Goal: Transaction & Acquisition: Subscribe to service/newsletter

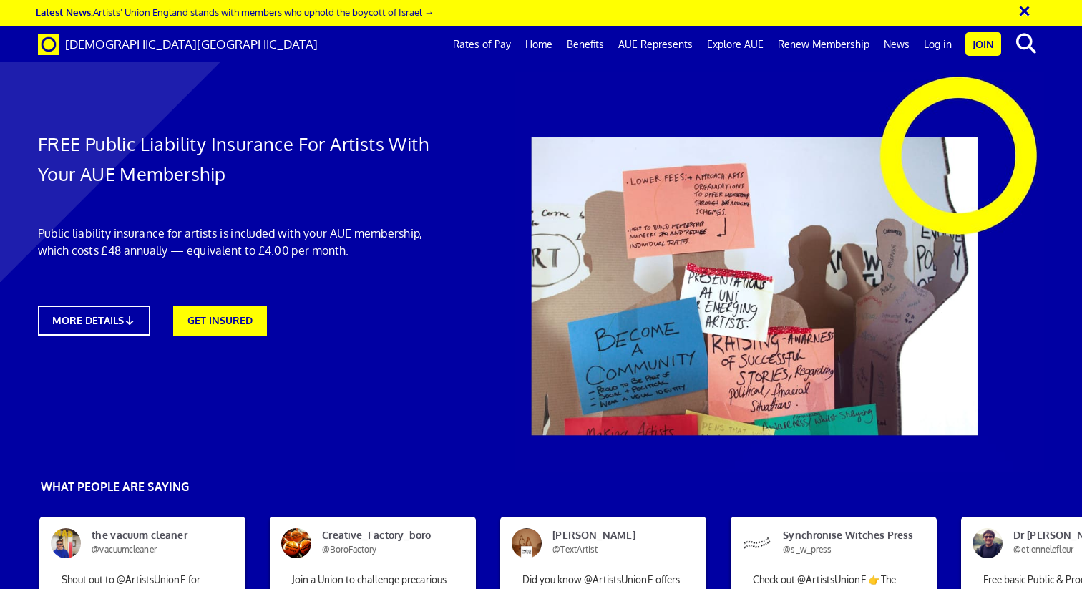
scroll to position [0, 10]
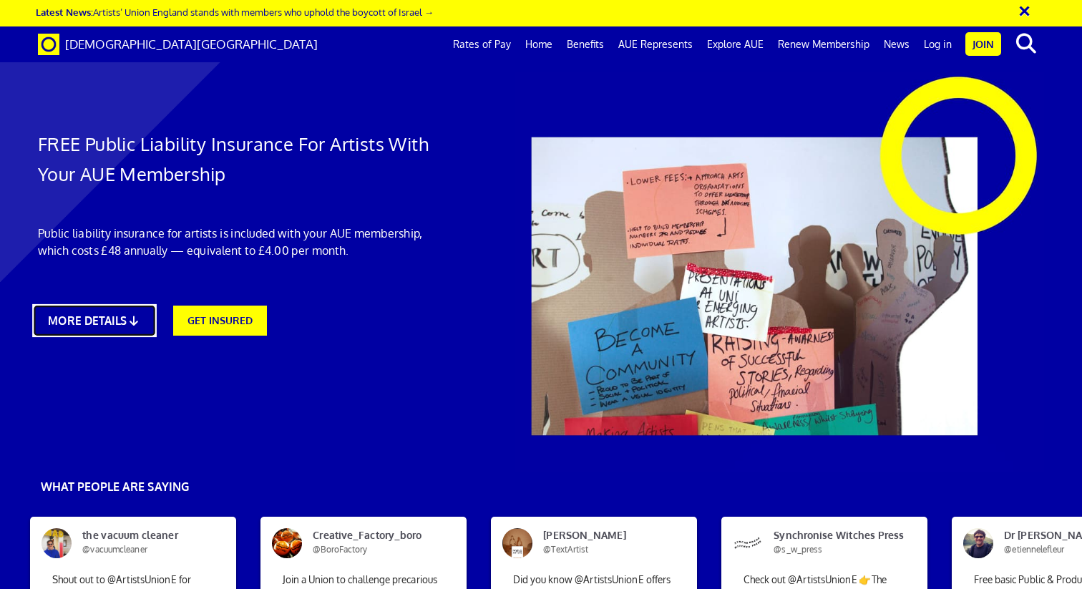
click at [94, 329] on link "MORE DETAILS" at bounding box center [94, 320] width 124 height 33
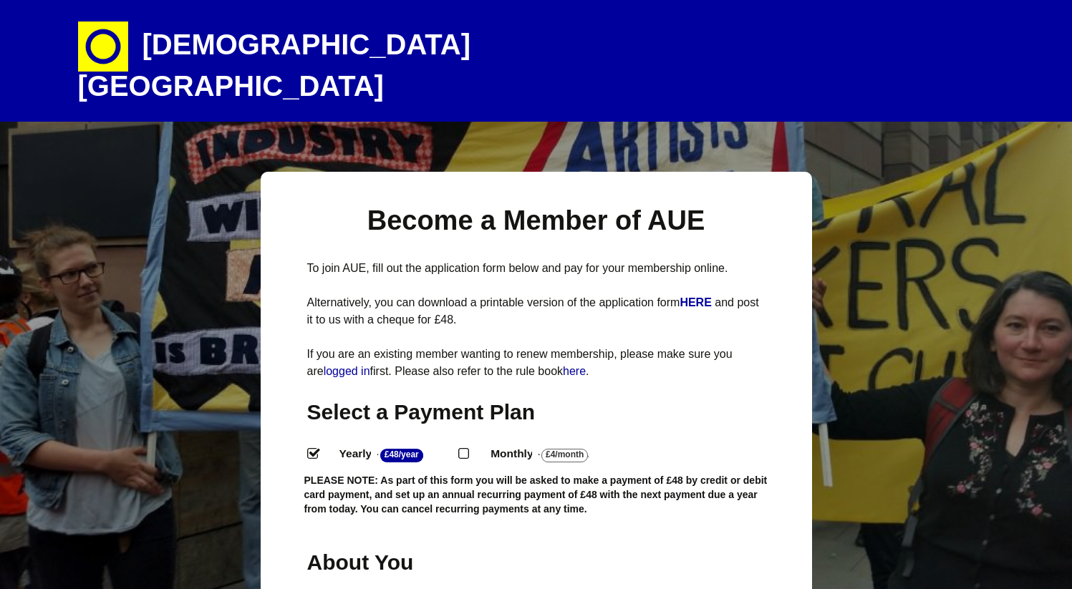
select select
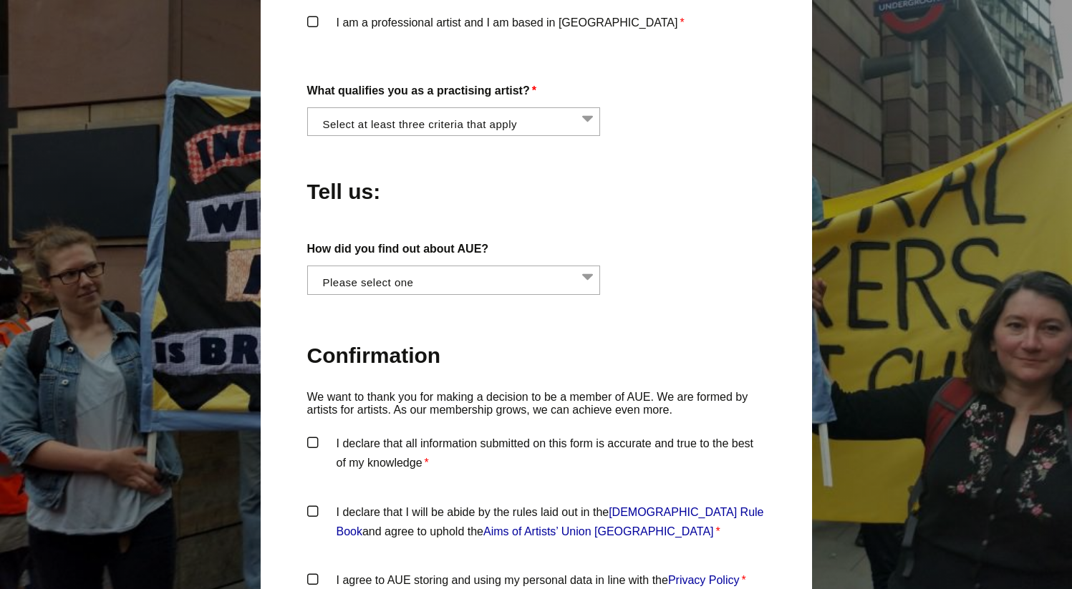
scroll to position [1200, 0]
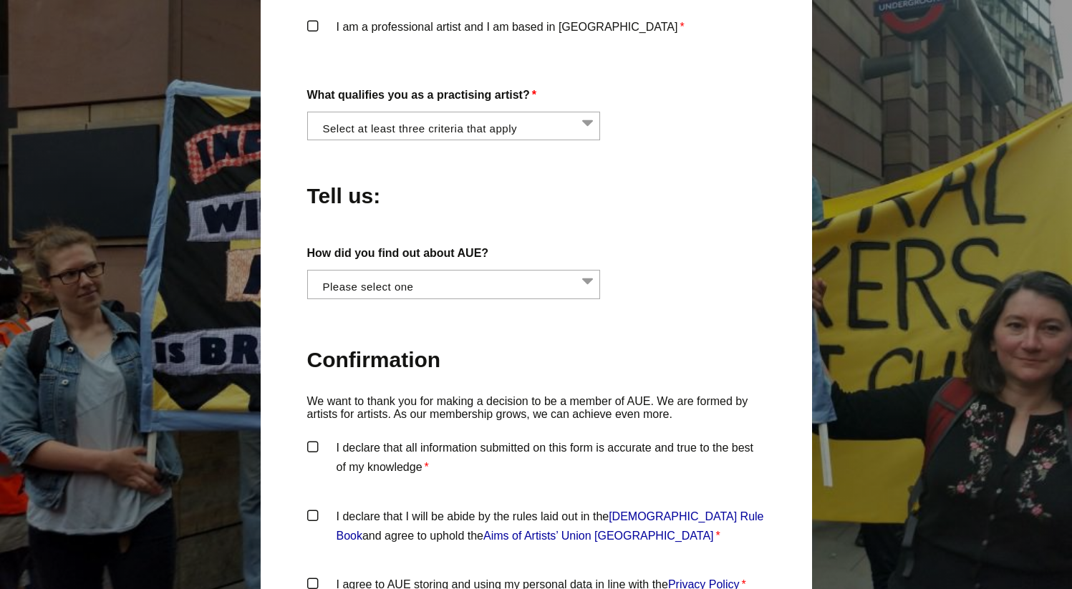
drag, startPoint x: 1080, startPoint y: 62, endPoint x: 930, endPoint y: 356, distance: 330.4
click at [930, 356] on html "Artists' Union England Artists are workers too and deserve fair pay and working…" at bounding box center [536, 15] width 1072 height 2430
click at [507, 112] on li at bounding box center [457, 124] width 293 height 24
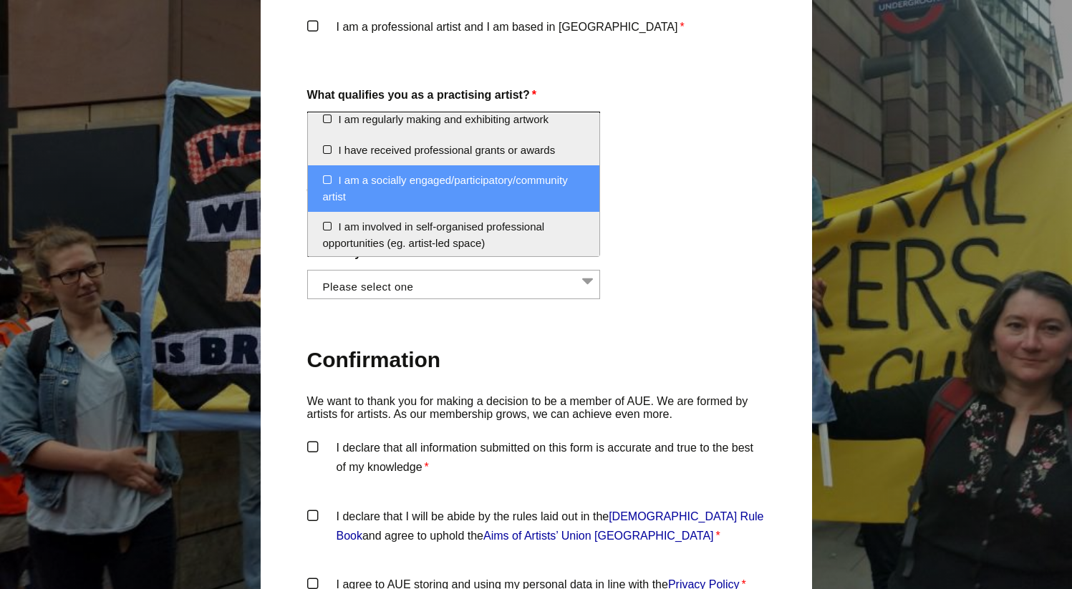
scroll to position [0, 0]
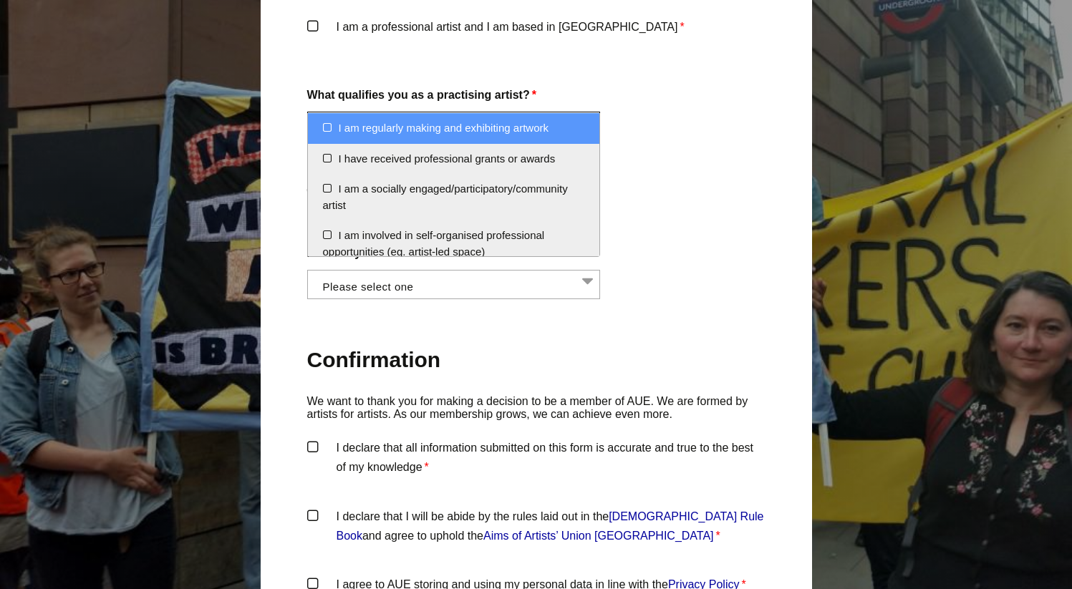
click at [118, 60] on div "Become a Member of AUE To join AUE, fill out the application form below and pay…" at bounding box center [536, 61] width 1072 height 2180
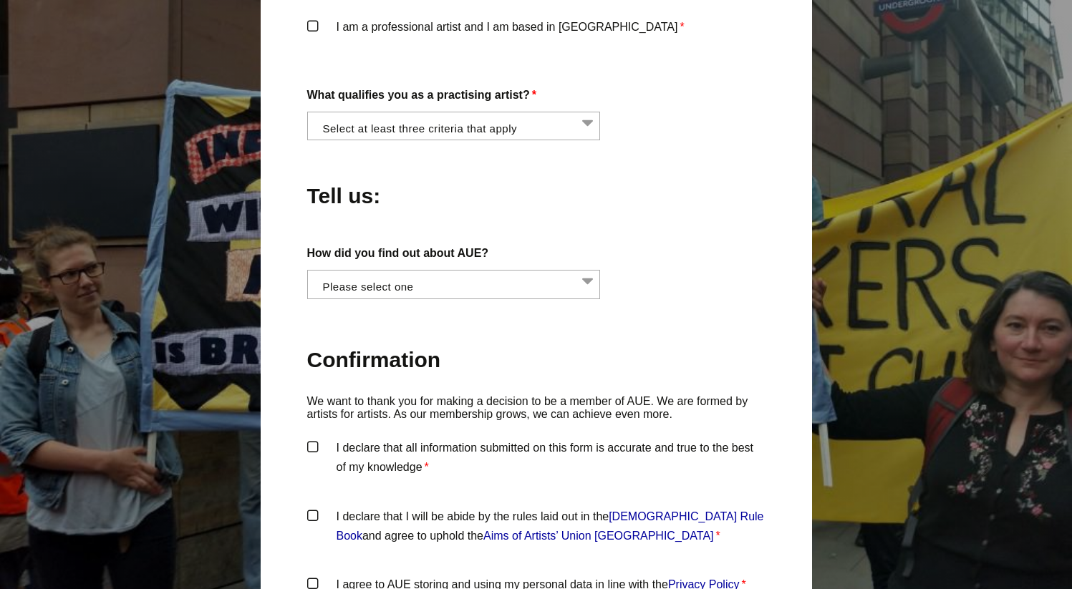
click at [119, 61] on div "Become a Member of AUE To join AUE, fill out the application form below and pay…" at bounding box center [536, 61] width 1072 height 2180
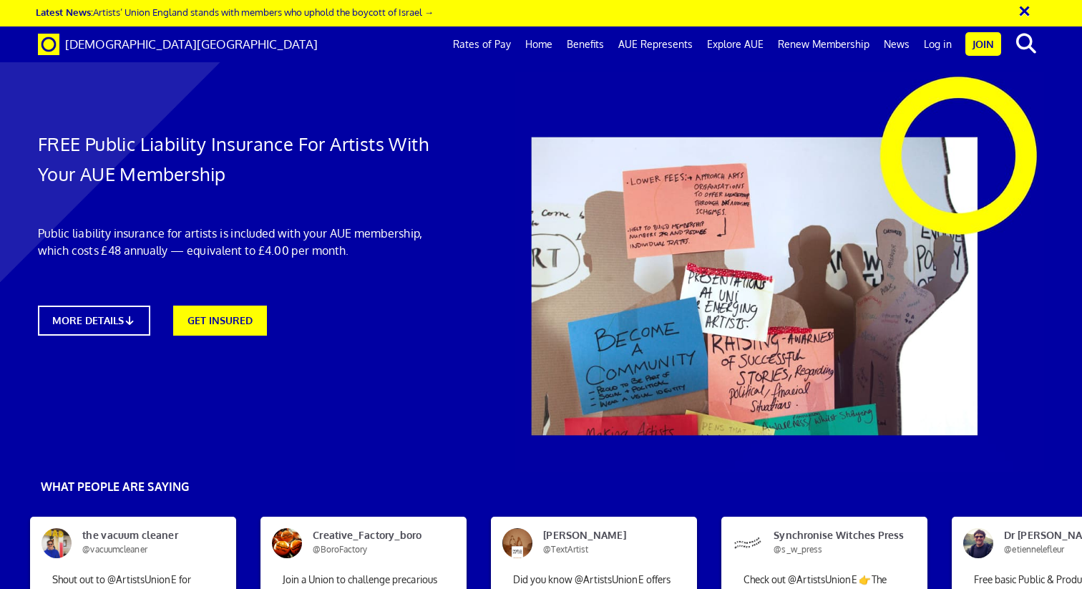
scroll to position [772, 0]
